Goal: Obtain resource: Download file/media

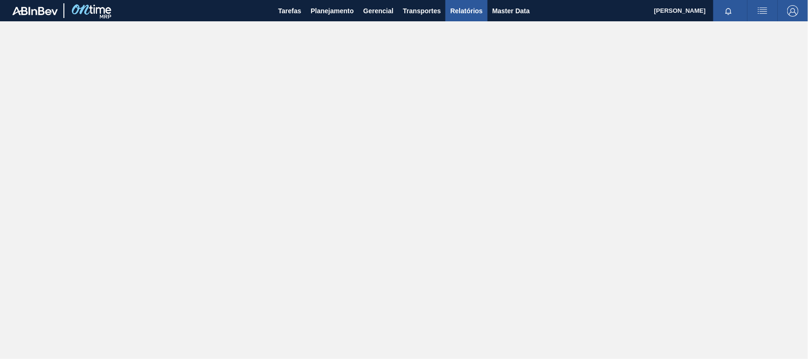
click at [456, 6] on span "Relatórios" at bounding box center [466, 10] width 32 height 11
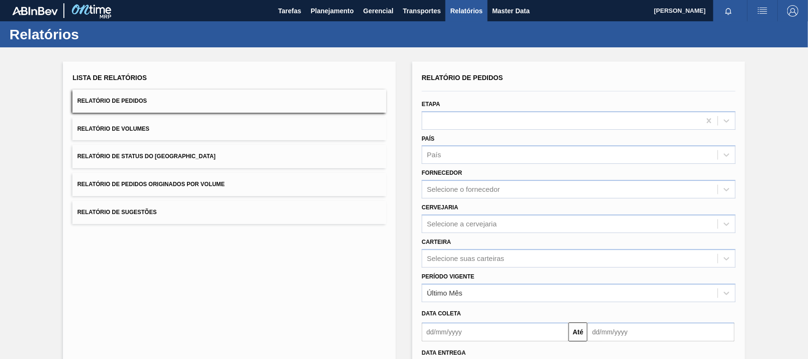
click at [156, 212] on span "Relatório de Sugestões" at bounding box center [117, 212] width 80 height 7
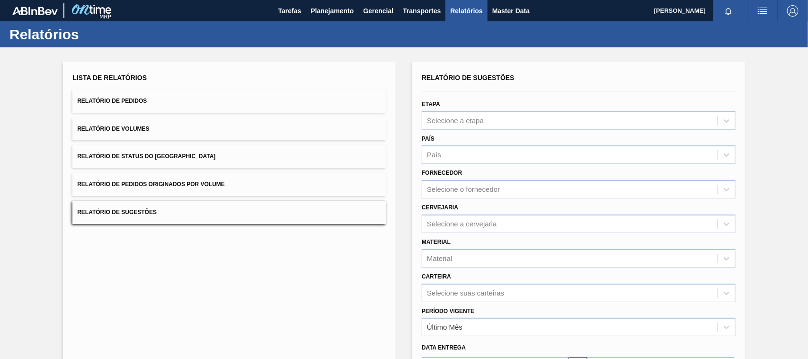
click at [164, 188] on button "Relatório de Pedidos Originados por Volume" at bounding box center [229, 184] width 314 height 23
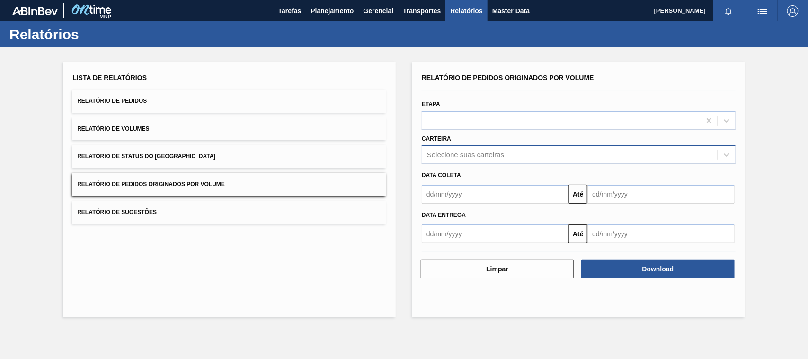
click at [464, 152] on div "Selecione suas carteiras" at bounding box center [465, 155] width 77 height 8
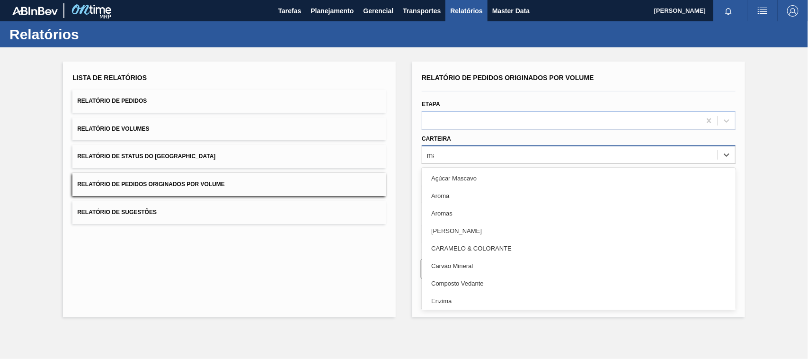
type input "mal"
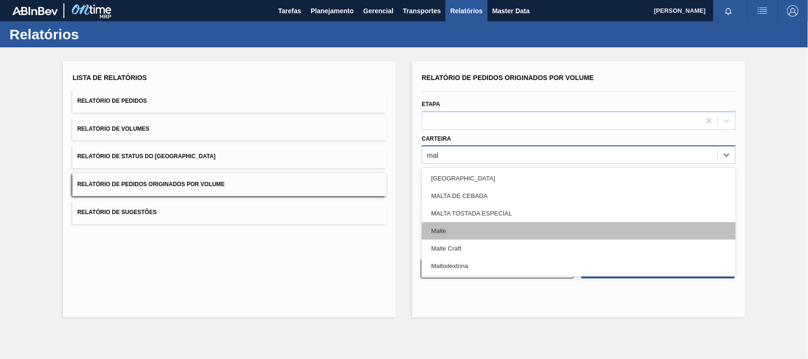
click at [444, 229] on div "Malte" at bounding box center [579, 231] width 314 height 18
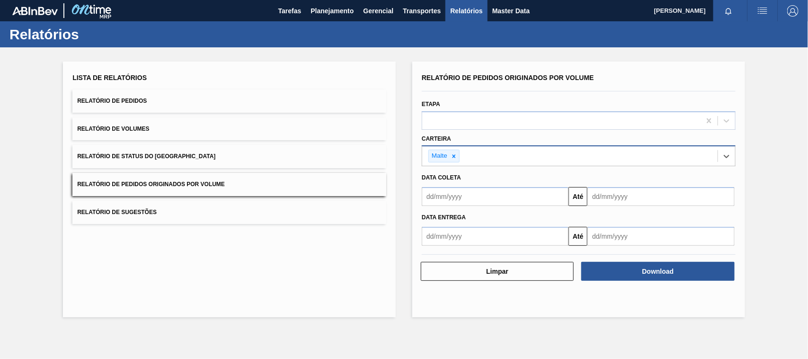
click at [460, 201] on input "text" at bounding box center [495, 196] width 147 height 19
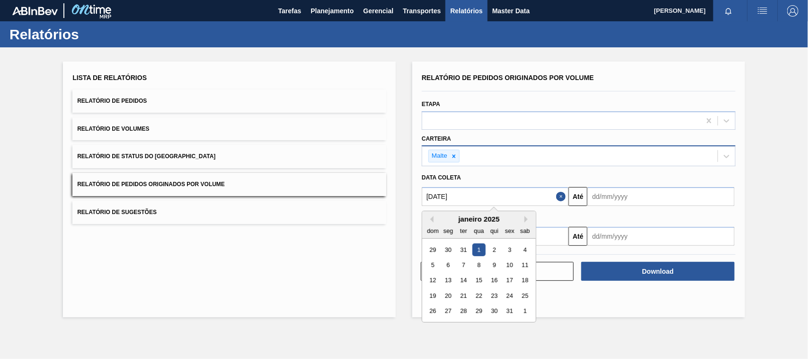
type input "[DATE]"
click at [482, 251] on div "1" at bounding box center [479, 249] width 13 height 13
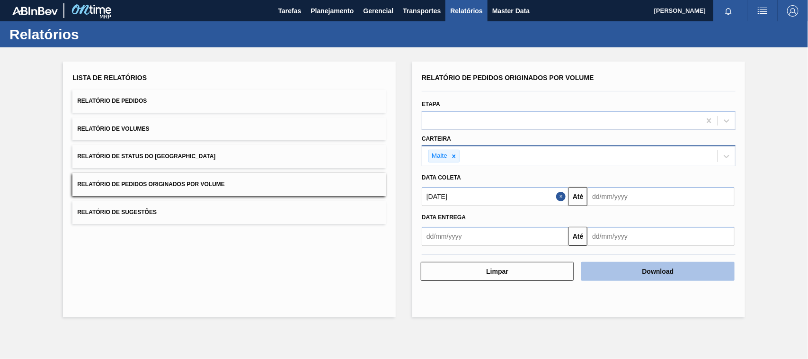
click at [645, 275] on button "Download" at bounding box center [657, 271] width 153 height 19
